Goal: Check status: Check status

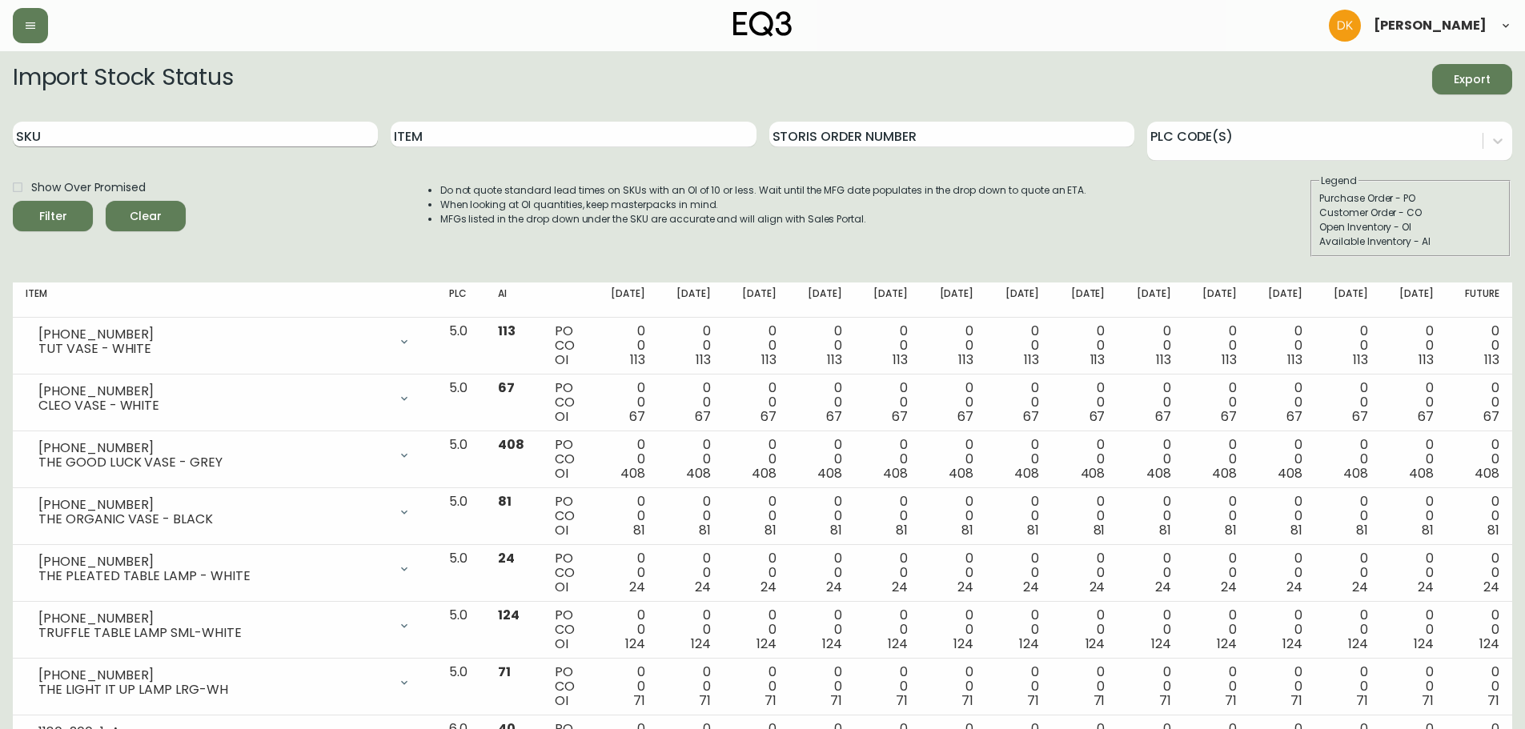
click at [64, 139] on input "SKU" at bounding box center [195, 135] width 365 height 26
click at [13, 201] on button "Filter" at bounding box center [53, 216] width 80 height 30
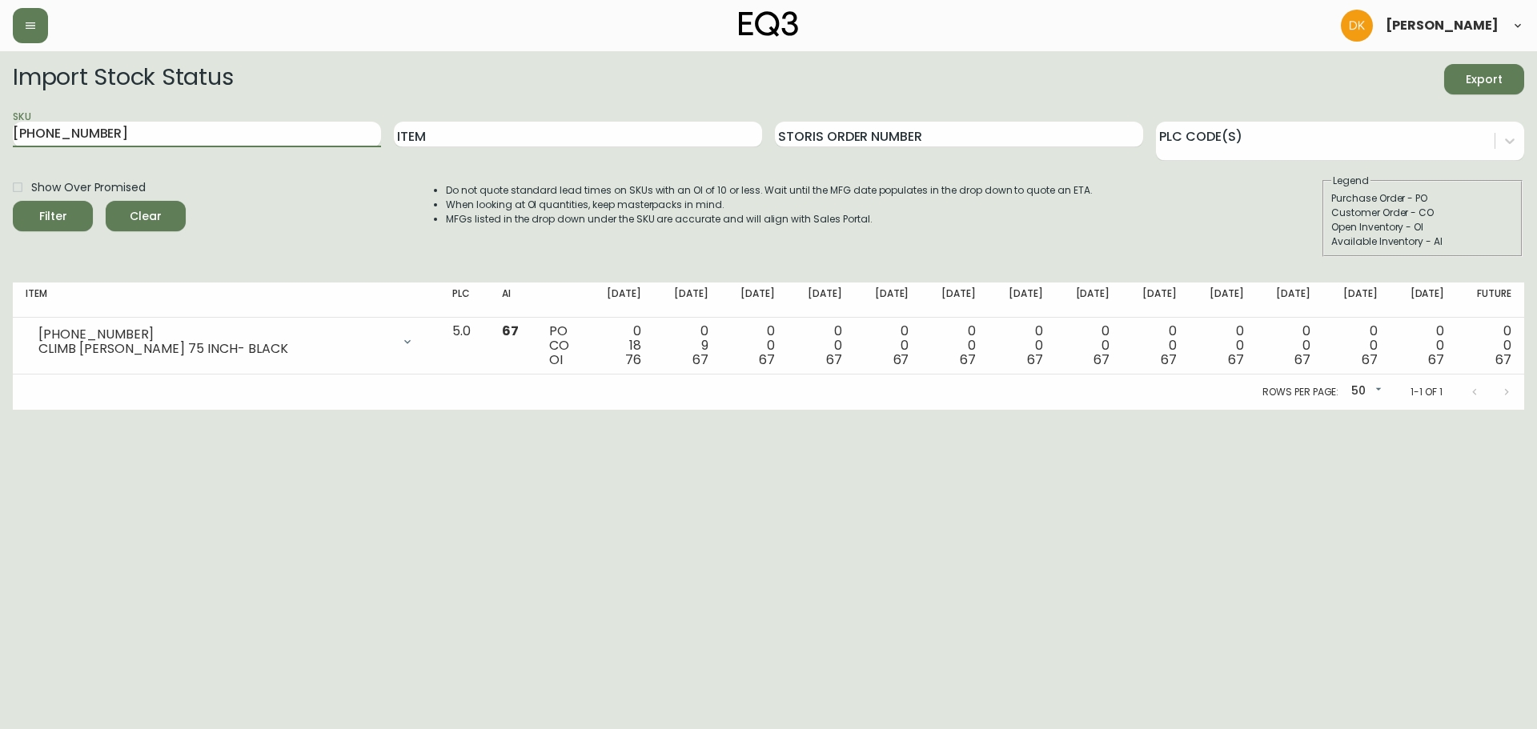
drag, startPoint x: 113, startPoint y: 138, endPoint x: 0, endPoint y: 134, distance: 113.0
click at [0, 134] on main "Import Stock Status Export SKU [PHONE_NUMBER] Item Storis Order Number PLC Code…" at bounding box center [768, 230] width 1537 height 359
click at [13, 201] on button "Filter" at bounding box center [53, 216] width 80 height 30
drag, startPoint x: 108, startPoint y: 136, endPoint x: 0, endPoint y: 135, distance: 108.1
click at [0, 135] on main "Import Stock Status Export SKU [PHONE_NUMBER] Item Storis Order Number PLC Code…" at bounding box center [768, 230] width 1537 height 359
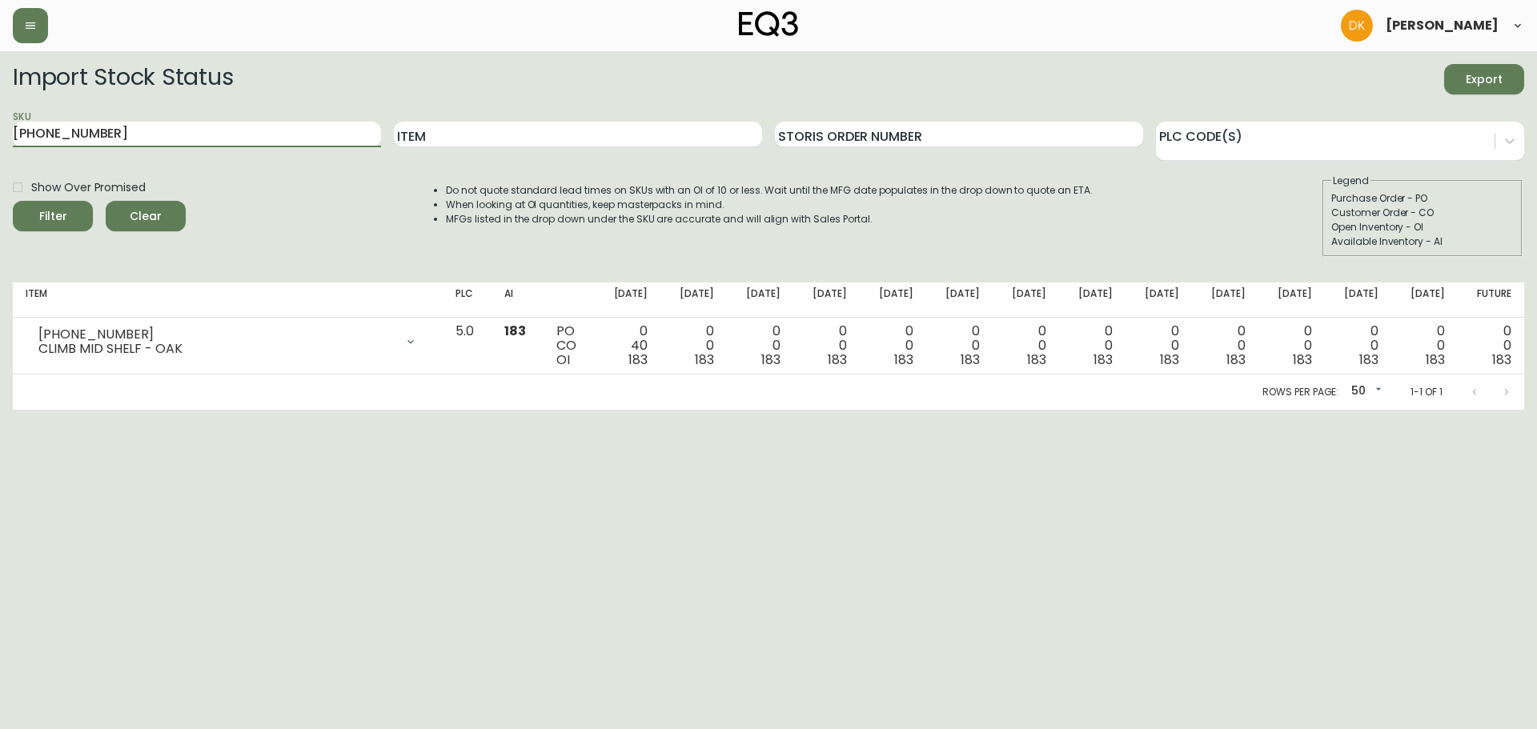
click at [13, 201] on button "Filter" at bounding box center [53, 216] width 80 height 30
drag, startPoint x: 102, startPoint y: 135, endPoint x: 0, endPoint y: 135, distance: 102.5
click at [0, 135] on main "Import Stock Status Export SKU [PHONE_NUMBER] Item Storis Order Number PLC Code…" at bounding box center [768, 230] width 1537 height 359
click at [13, 201] on button "Filter" at bounding box center [53, 216] width 80 height 30
drag, startPoint x: 119, startPoint y: 135, endPoint x: 0, endPoint y: 138, distance: 119.3
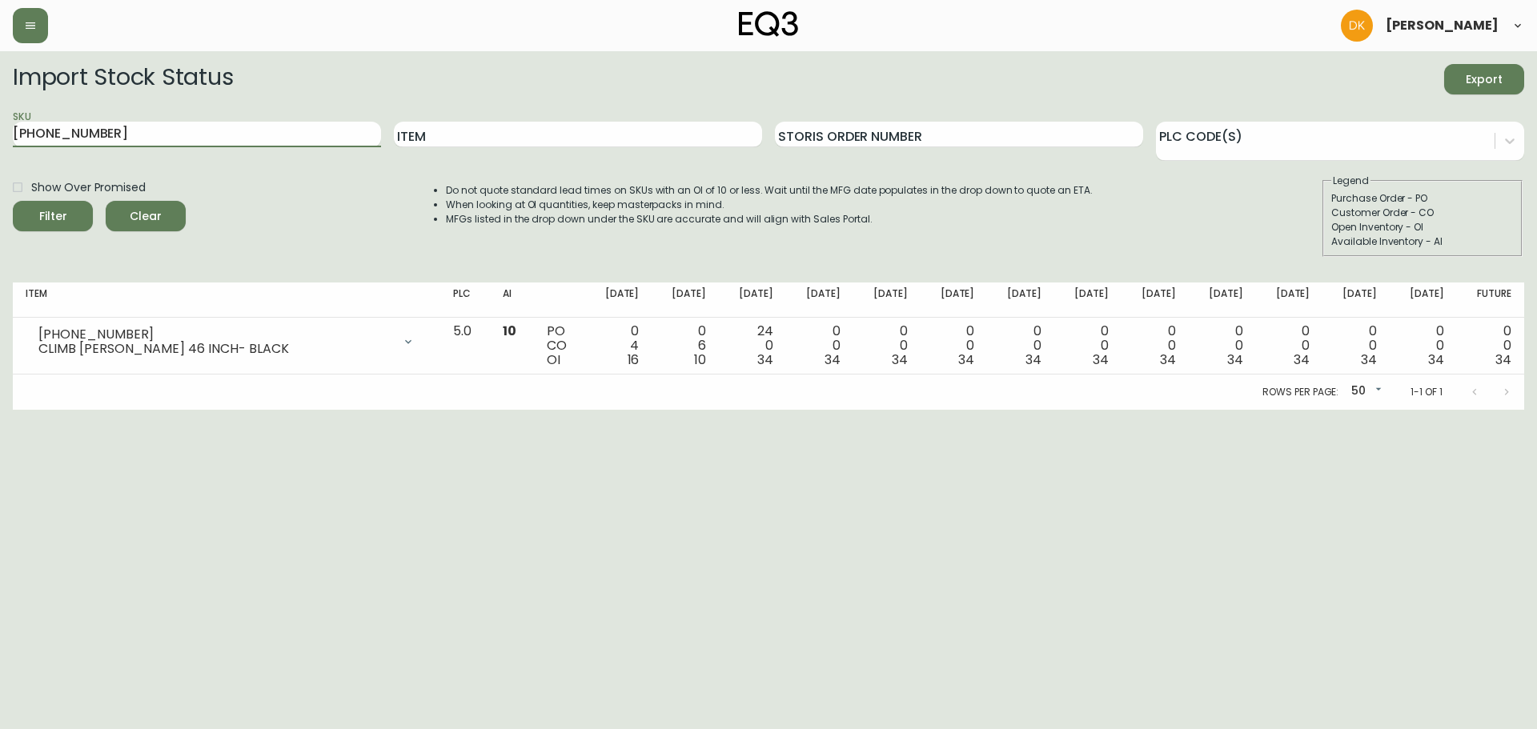
click at [0, 138] on main "Import Stock Status Export SKU [PHONE_NUMBER] Item Storis Order Number PLC Code…" at bounding box center [768, 230] width 1537 height 359
type input "[PHONE_NUMBER]"
click at [13, 201] on button "Filter" at bounding box center [53, 216] width 80 height 30
